Goal: Check status: Check status

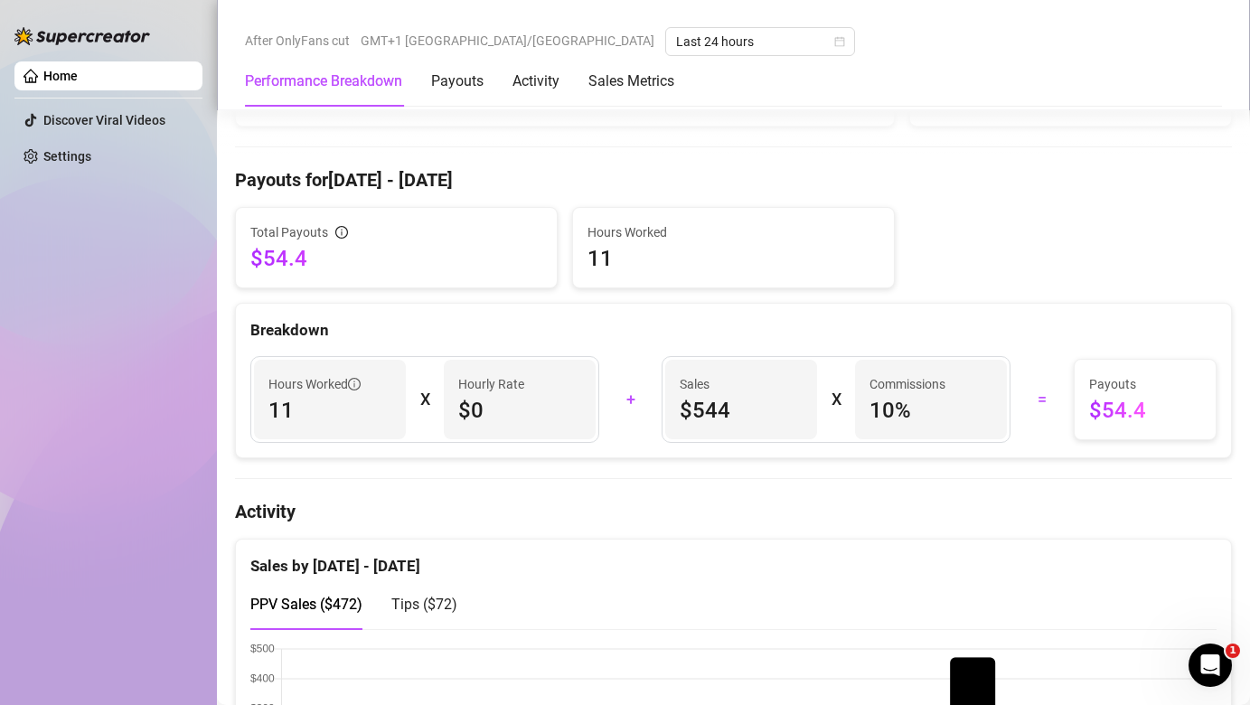
scroll to position [234, 0]
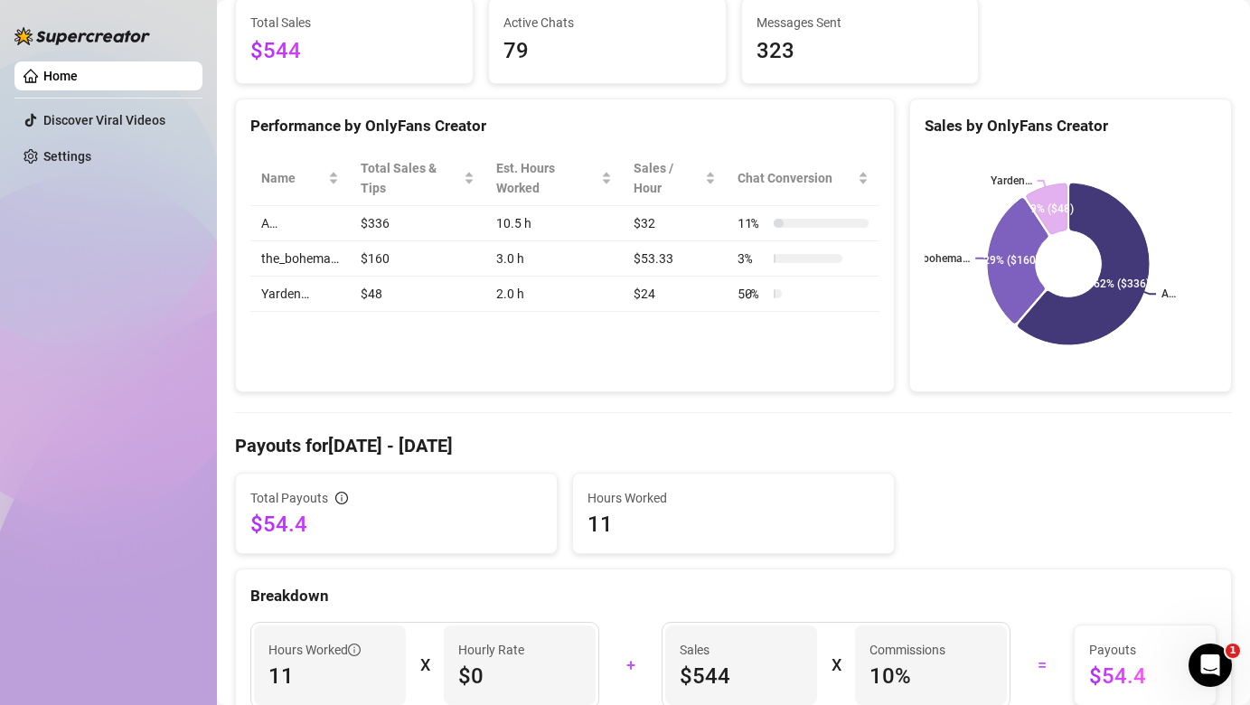
click at [412, 254] on td "$160" at bounding box center [418, 258] width 136 height 35
drag, startPoint x: 366, startPoint y: 215, endPoint x: 392, endPoint y: 236, distance: 33.5
click at [369, 217] on td "$336" at bounding box center [418, 223] width 136 height 35
click at [376, 224] on td "$336" at bounding box center [418, 223] width 136 height 35
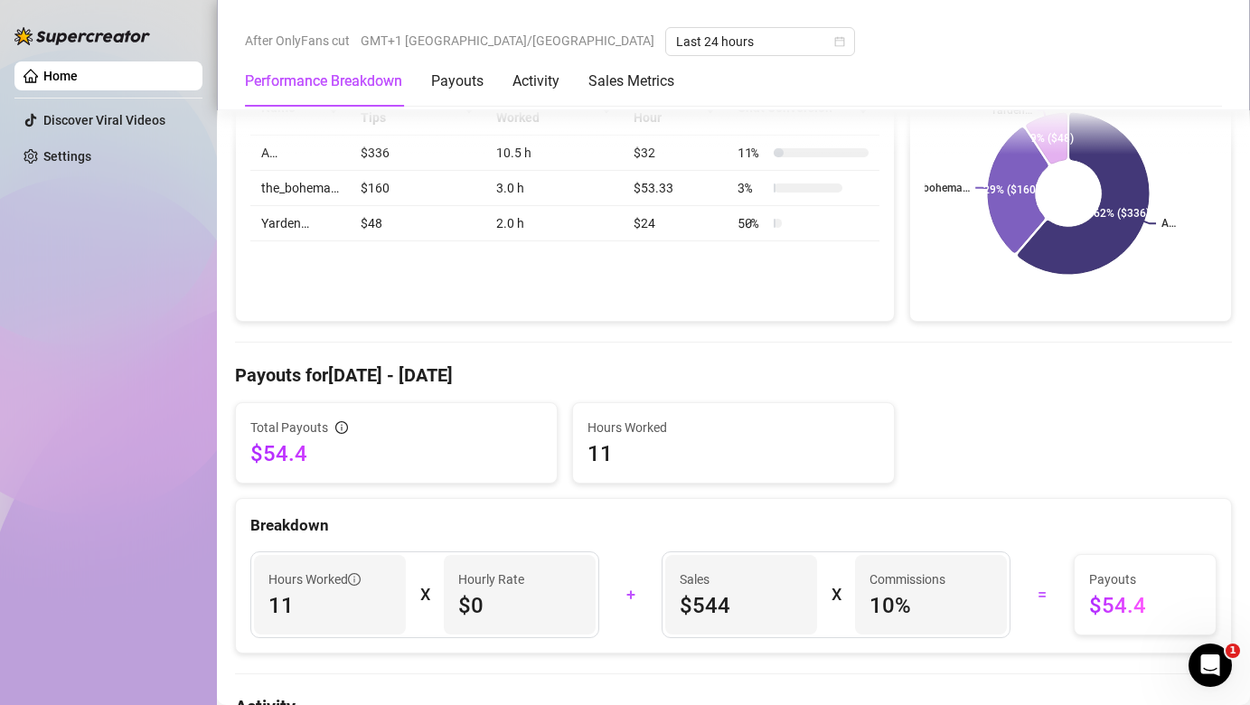
scroll to position [0, 0]
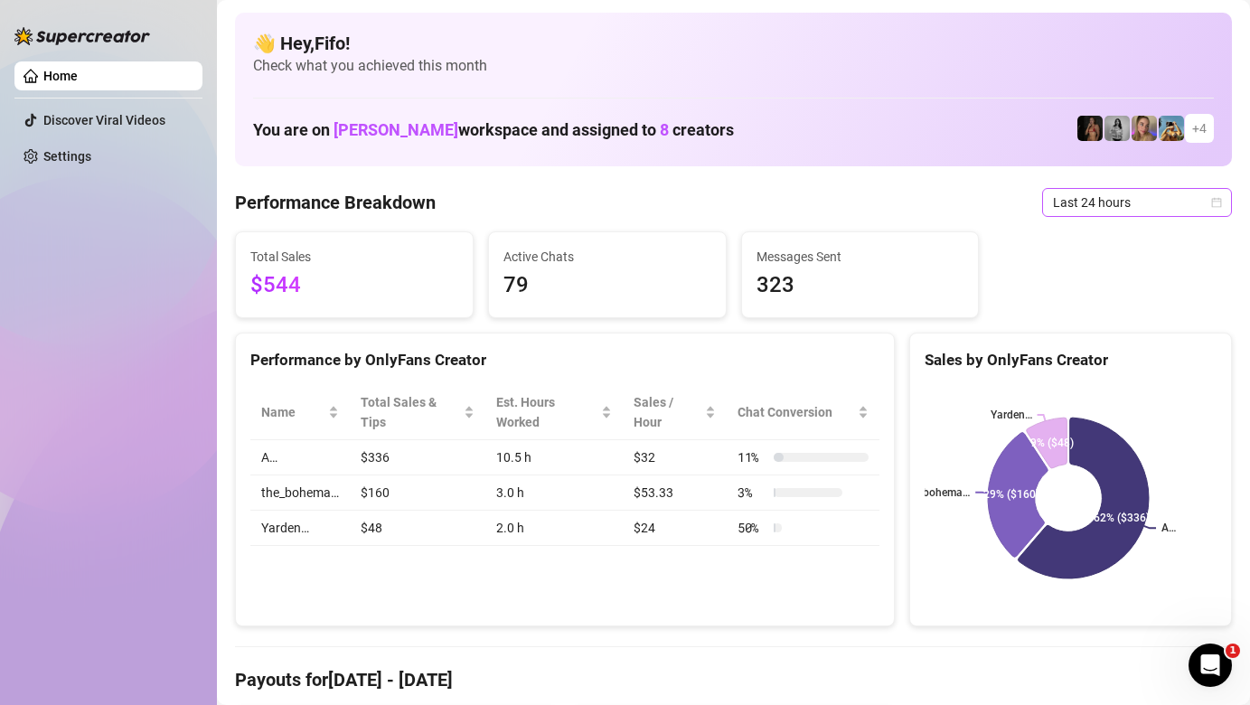
click at [1181, 204] on span "Last 24 hours" at bounding box center [1137, 202] width 168 height 27
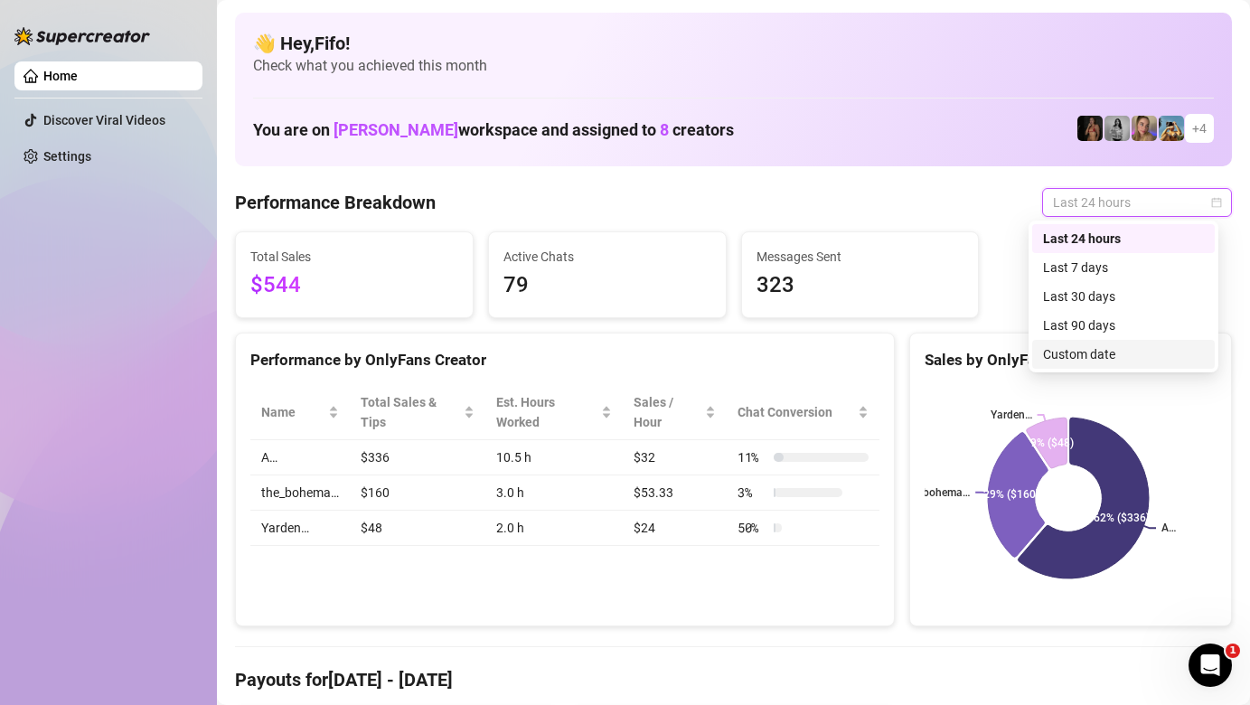
click at [1099, 366] on div "Custom date" at bounding box center [1123, 354] width 183 height 29
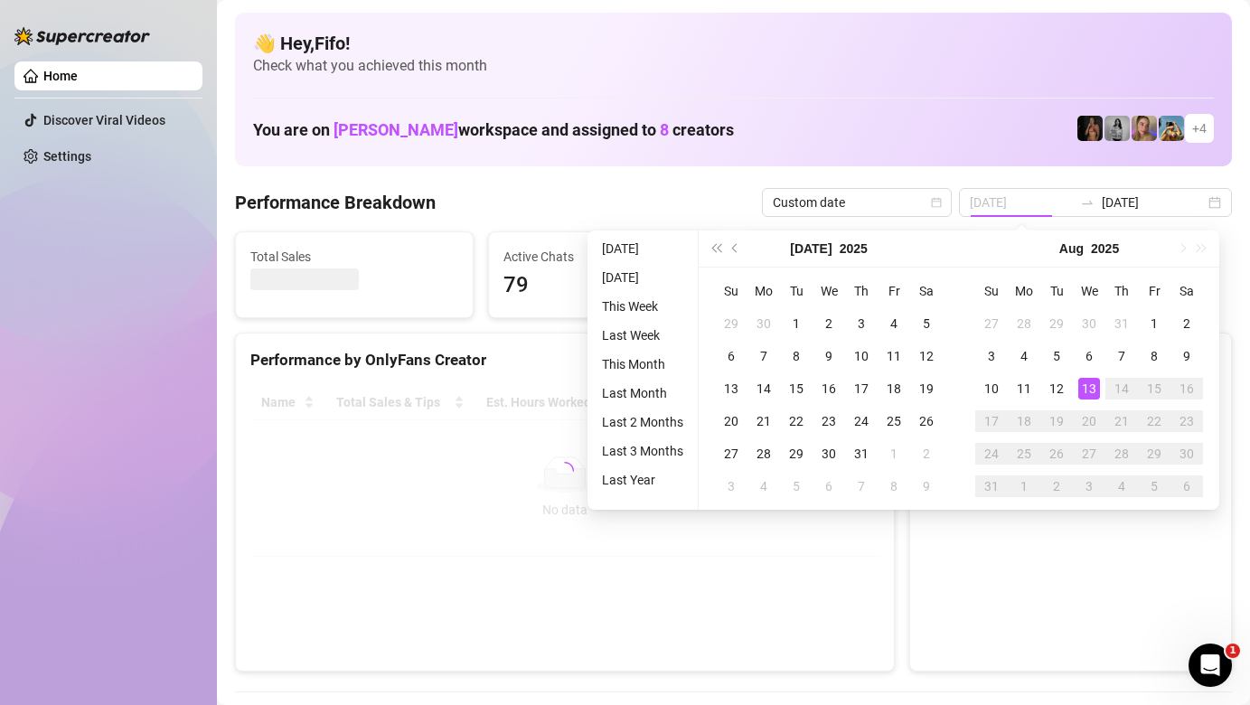
click at [1095, 388] on div "13" at bounding box center [1089, 389] width 22 height 22
click at [1095, 383] on div "13" at bounding box center [1089, 389] width 22 height 22
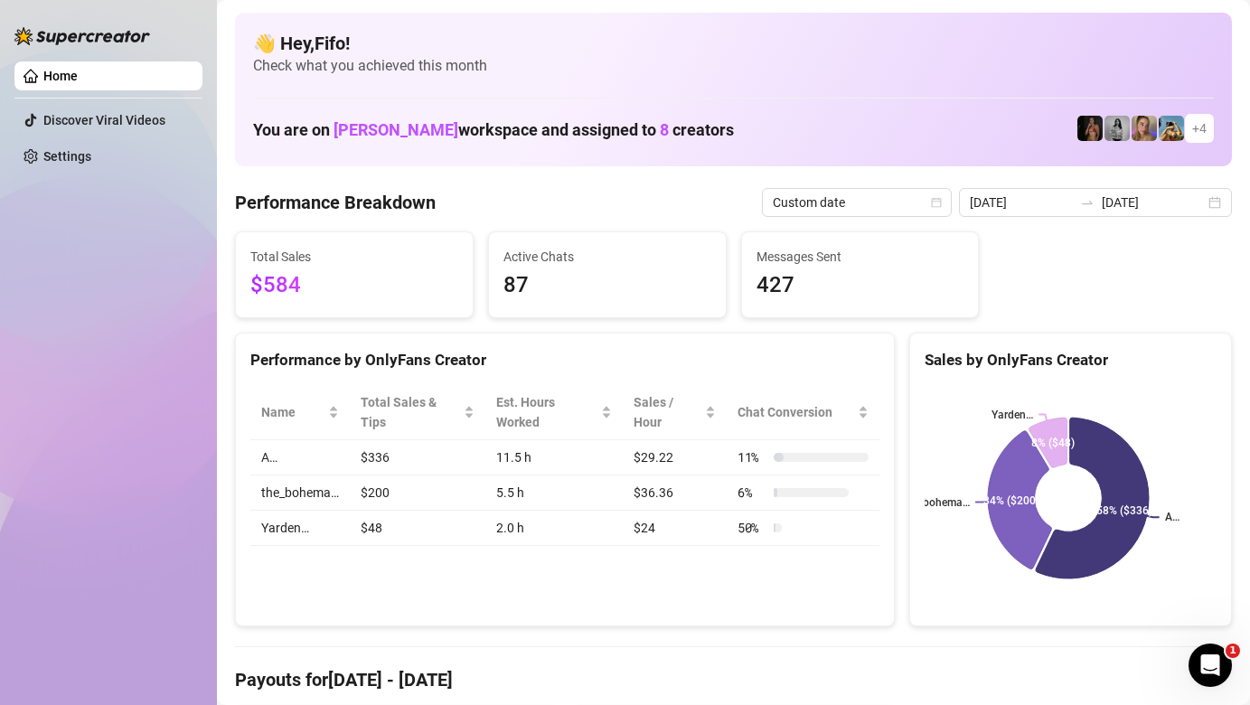
click at [1211, 196] on div "[DATE] [DATE]" at bounding box center [1095, 202] width 273 height 29
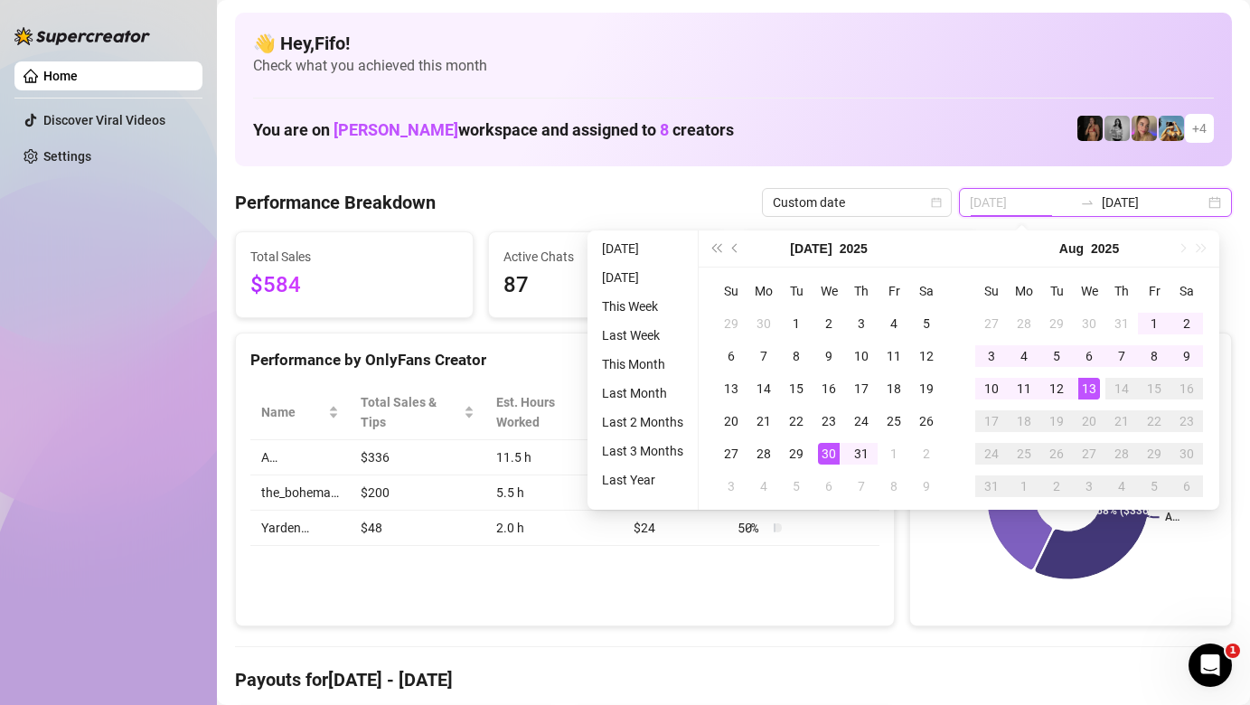
type input "[DATE]"
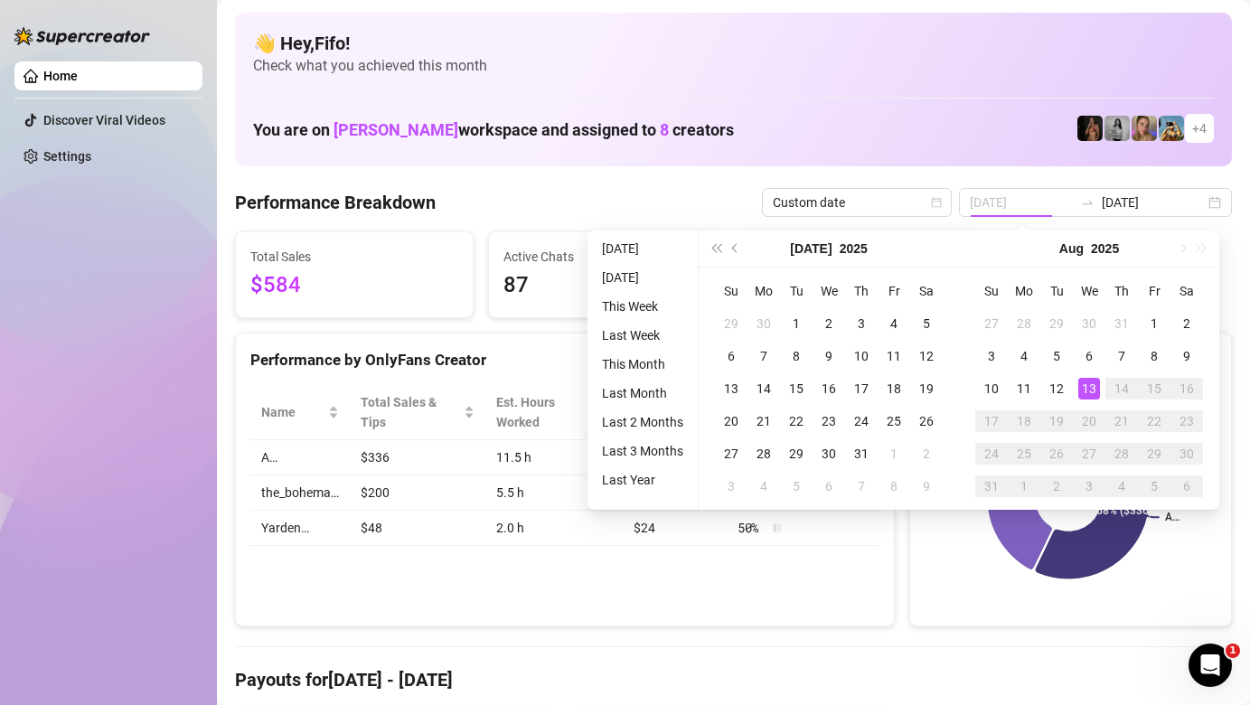
click at [1093, 383] on div "13" at bounding box center [1089, 389] width 22 height 22
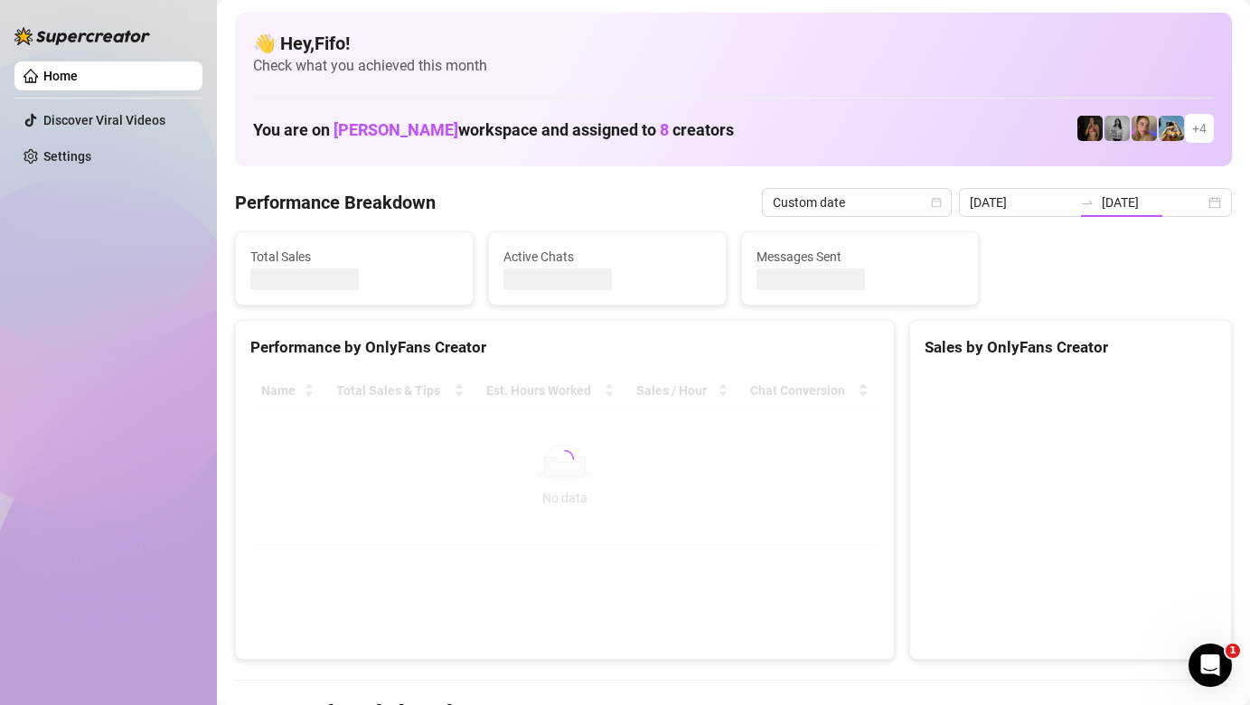
type input "[DATE]"
